Goal: Information Seeking & Learning: Learn about a topic

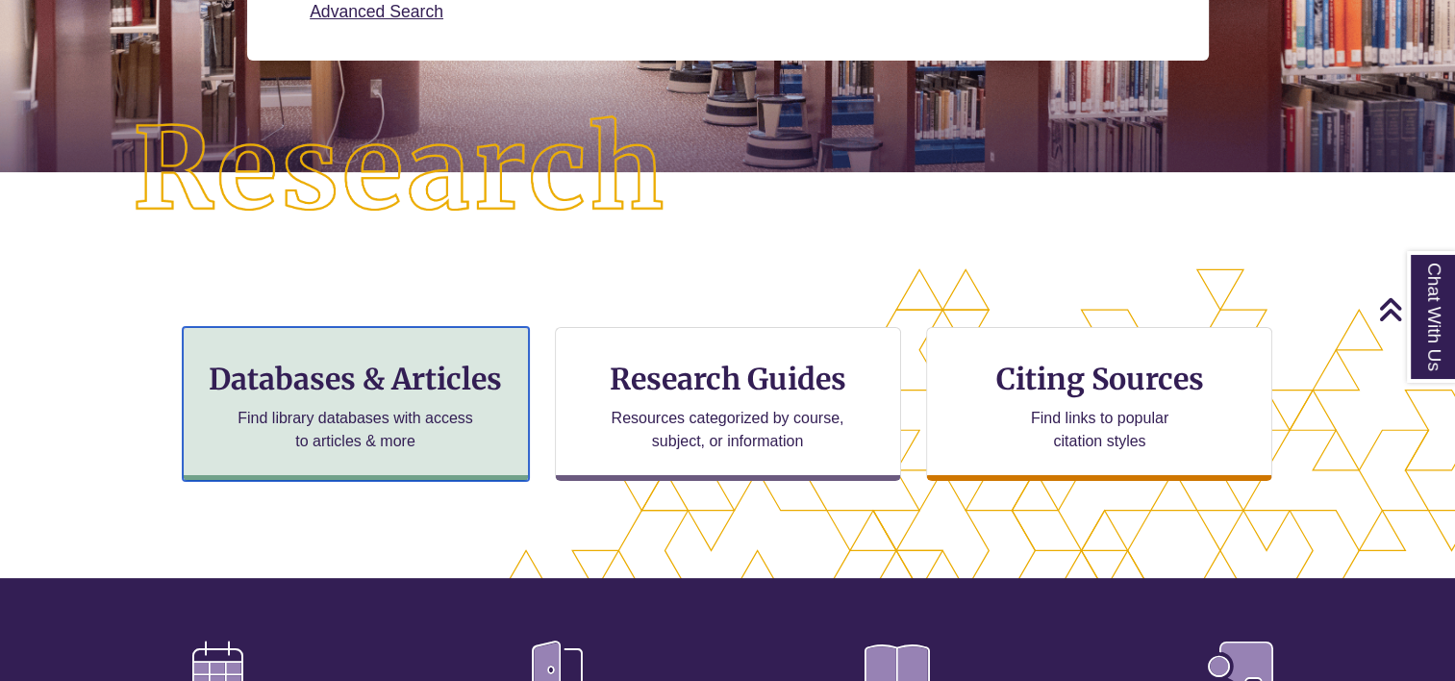
click at [360, 424] on p "Find library databases with access to articles & more" at bounding box center [355, 430] width 251 height 46
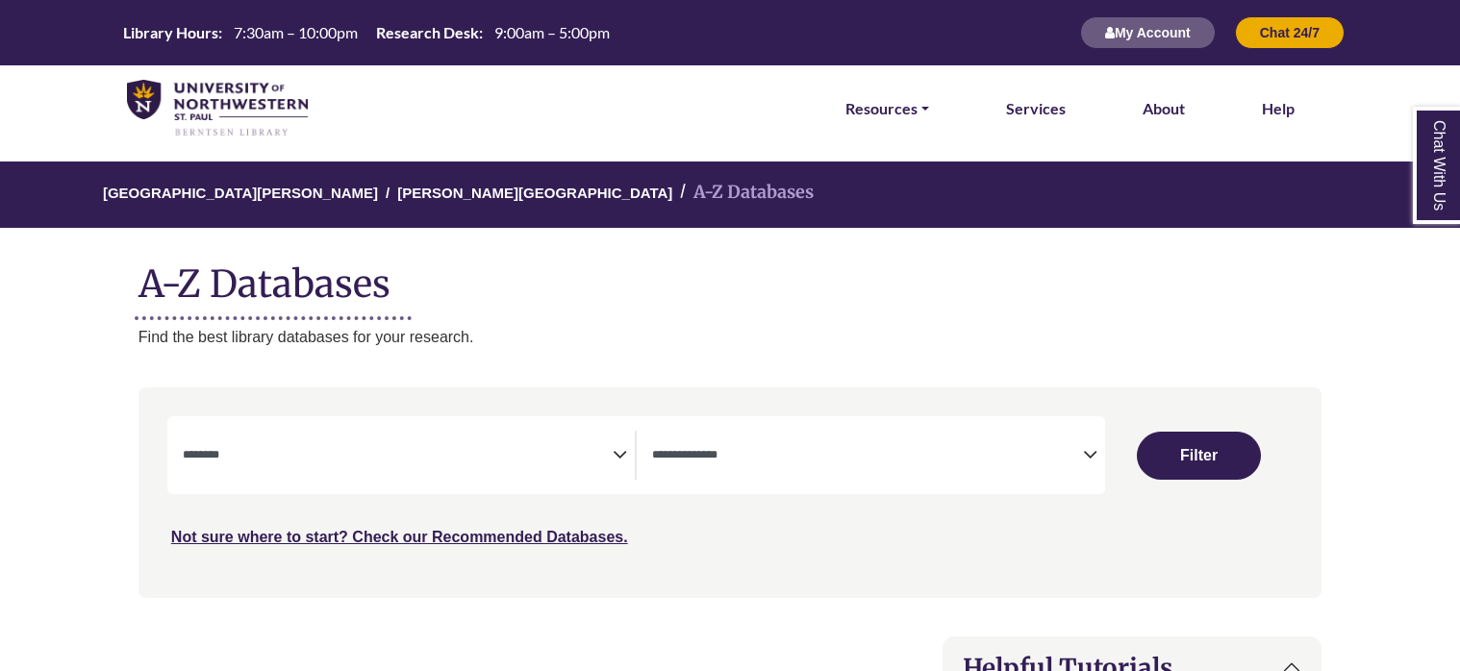
select select "Database Subject Filter"
select select "Database Types Filter"
select select "Database Subject Filter"
select select "Database Types Filter"
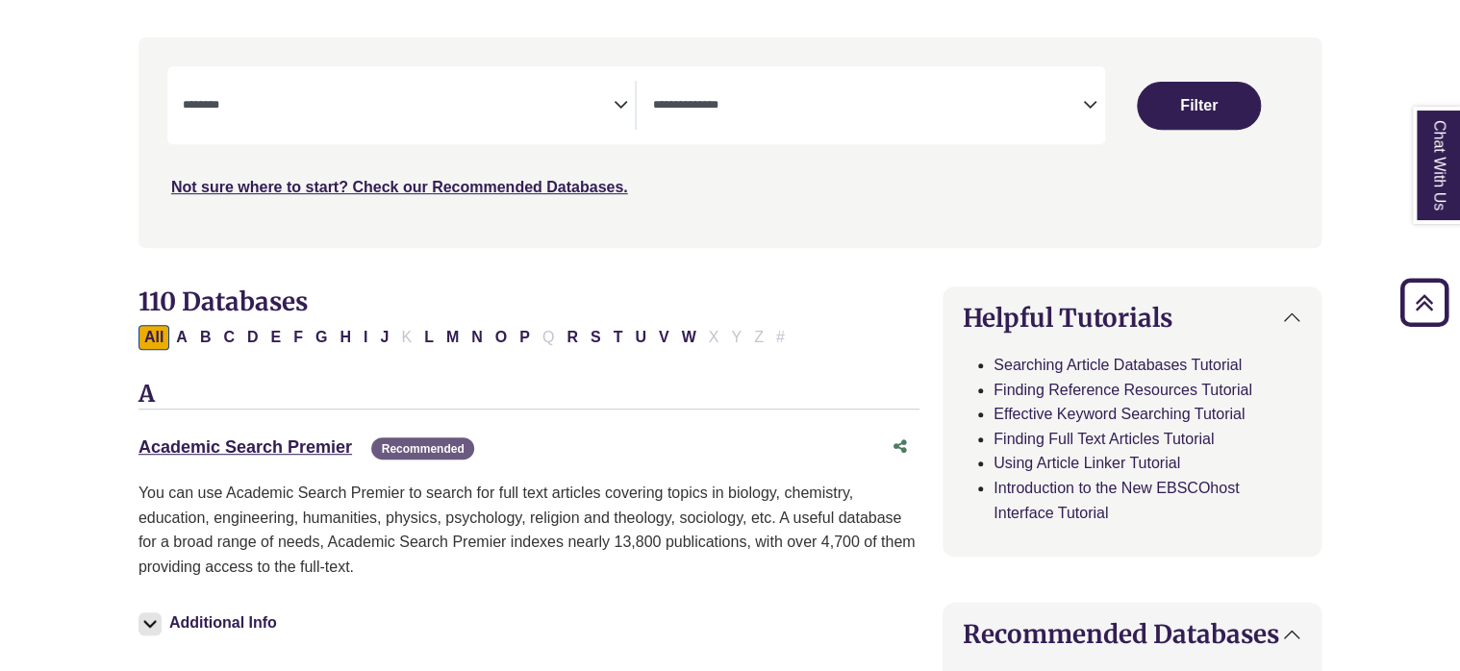
scroll to position [385, 0]
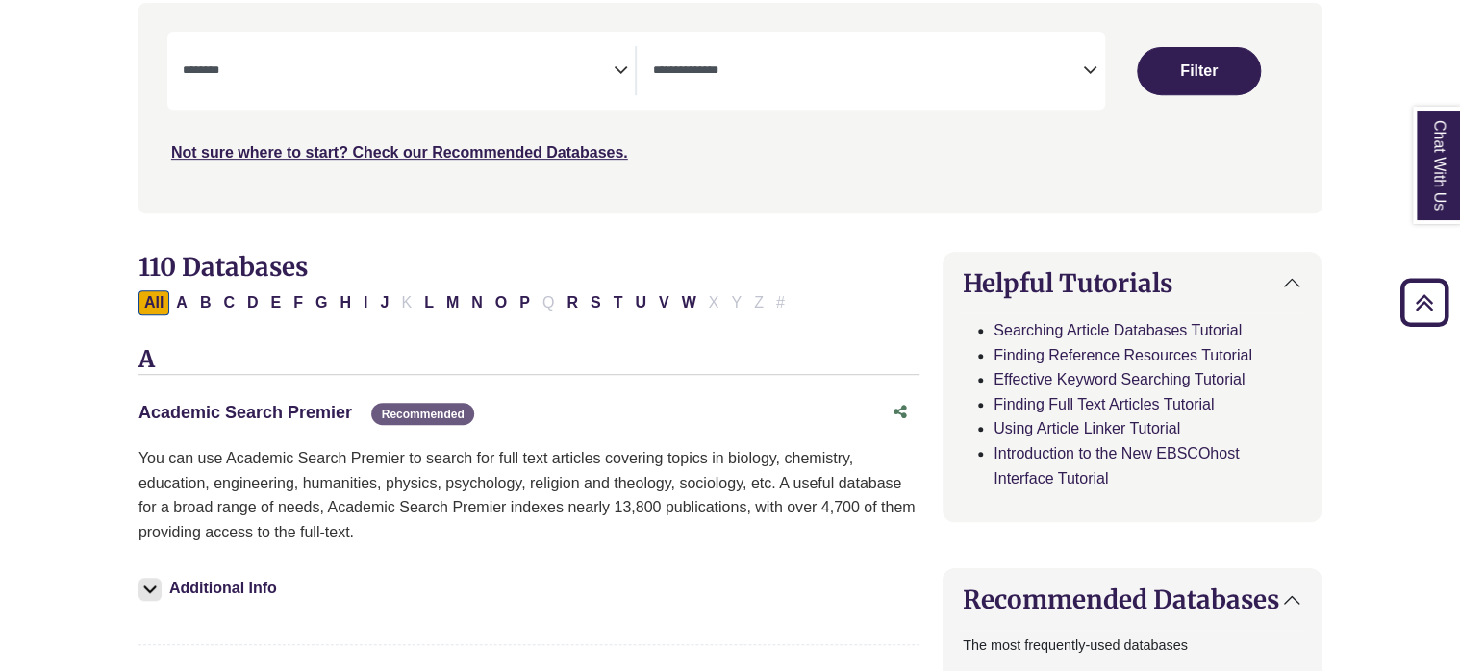
click at [309, 410] on link "Academic Search Premier This link opens in a new window" at bounding box center [244, 412] width 213 height 19
